Goal: Information Seeking & Learning: Learn about a topic

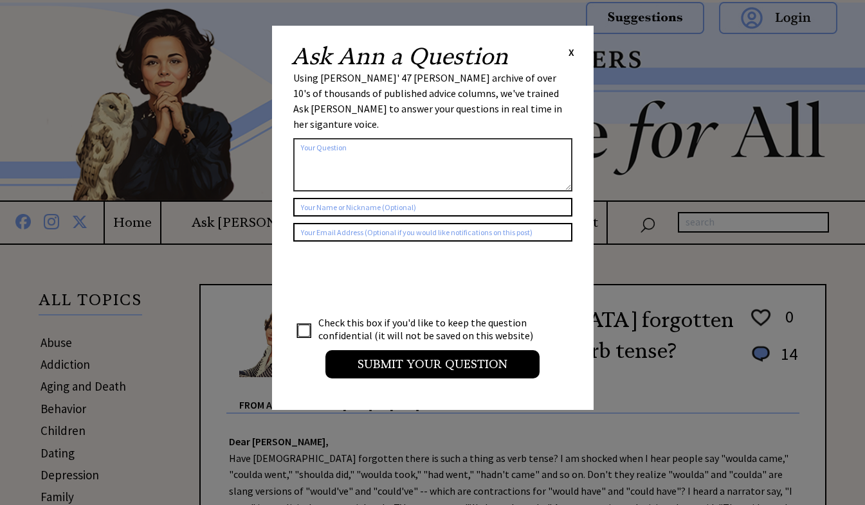
click at [572, 49] on span "X" at bounding box center [571, 52] width 6 height 13
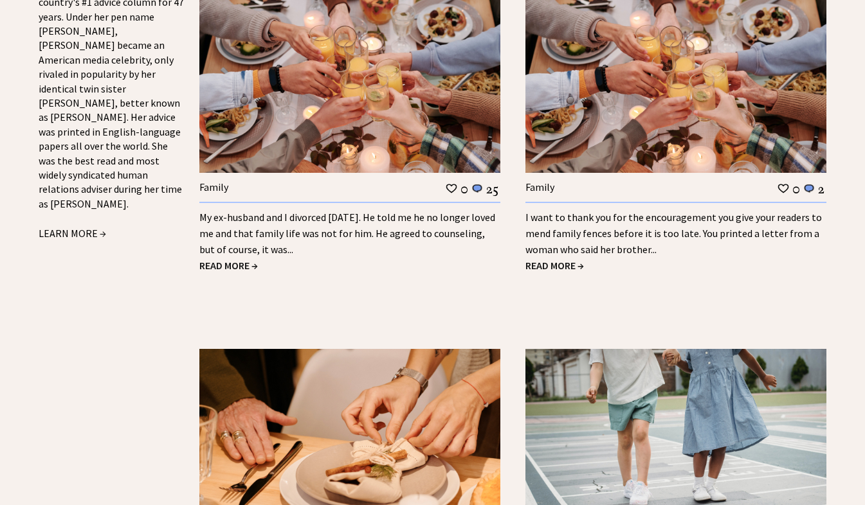
scroll to position [1504, 0]
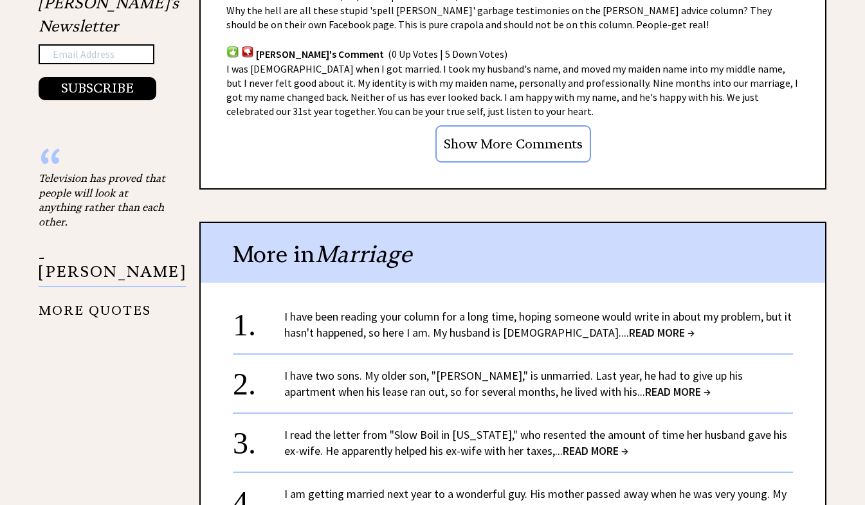
scroll to position [1466, 0]
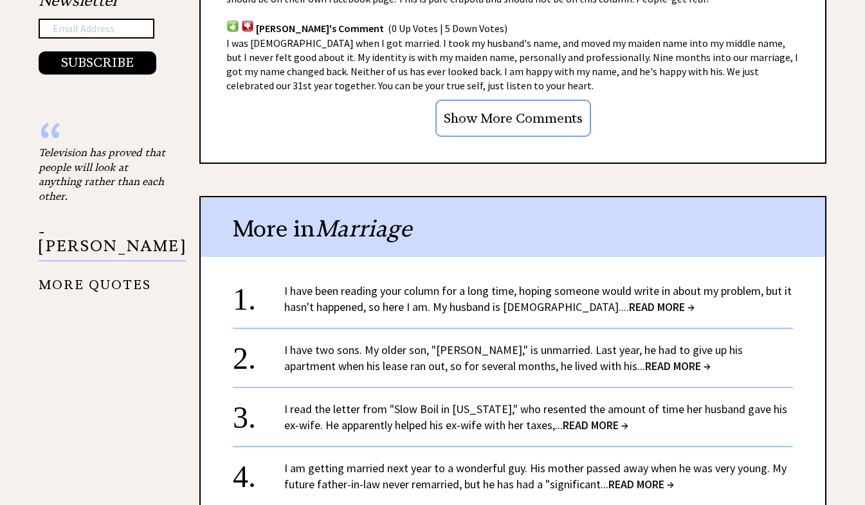
click at [578, 298] on link "I have been reading your column for a long time, hoping someone would write in …" at bounding box center [537, 299] width 507 height 31
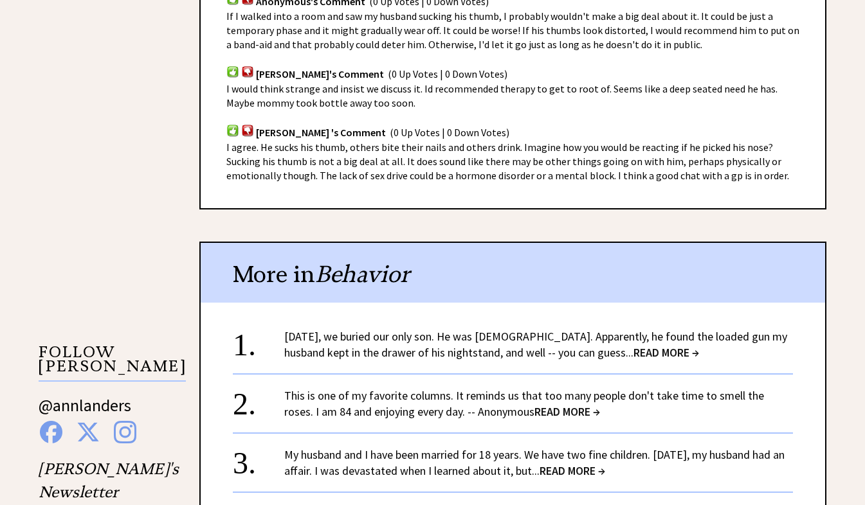
scroll to position [1080, 0]
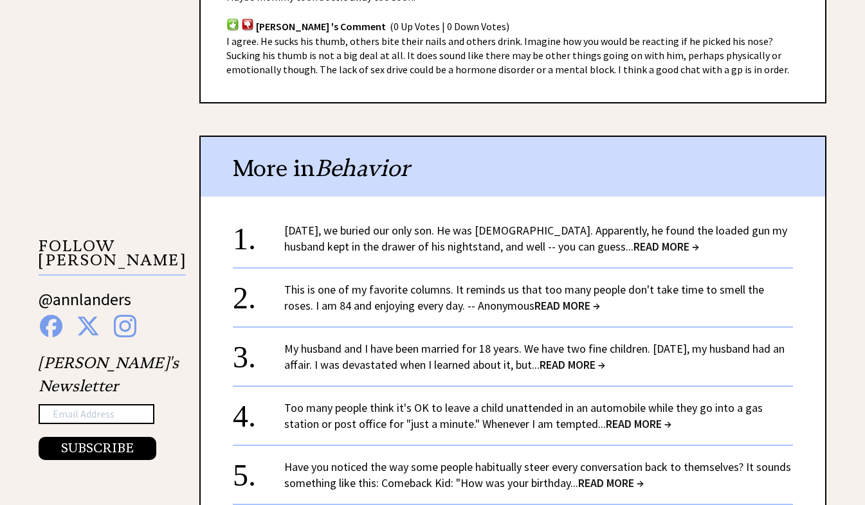
click at [592, 363] on span "READ MORE →" at bounding box center [573, 365] width 66 height 15
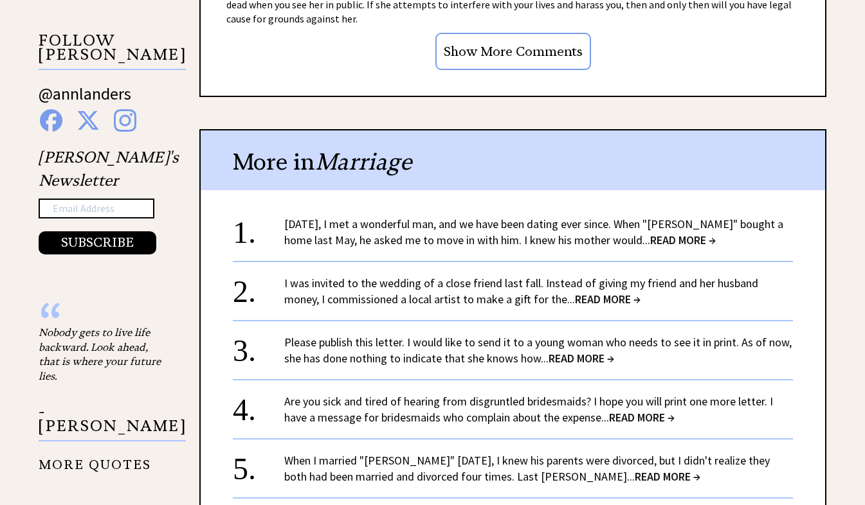
scroll to position [1312, 0]
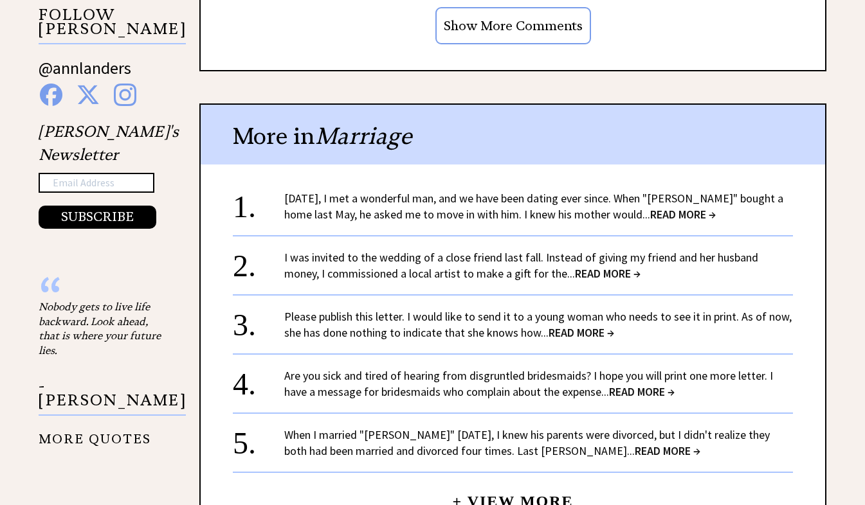
click at [420, 199] on link "[DATE], I met a wonderful man, and we have been dating ever since. When "[PERSO…" at bounding box center [533, 206] width 499 height 31
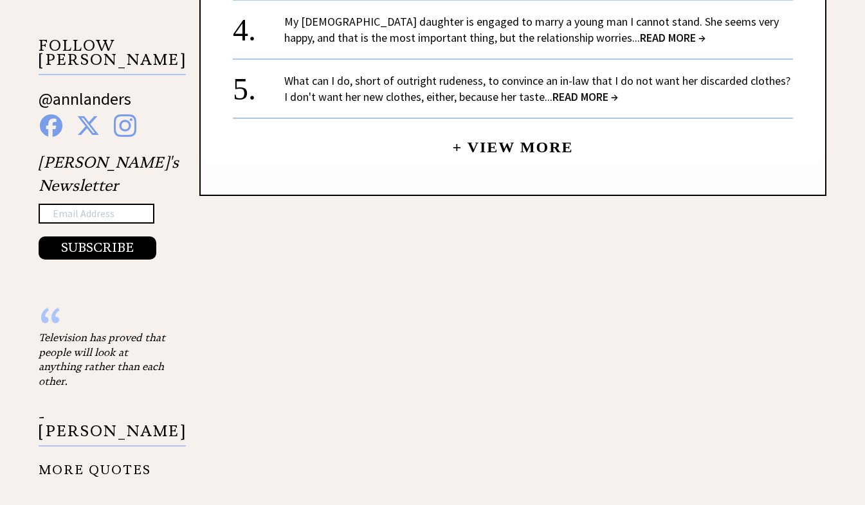
scroll to position [1402, 0]
